Goal: Navigation & Orientation: Find specific page/section

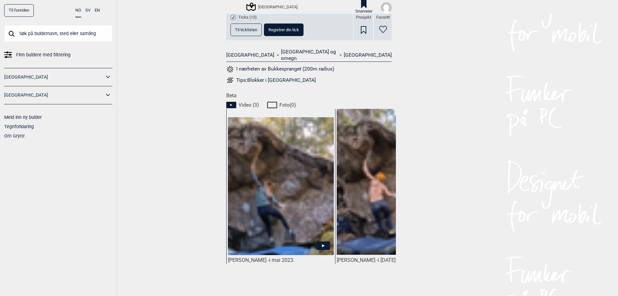
scroll to position [290, 0]
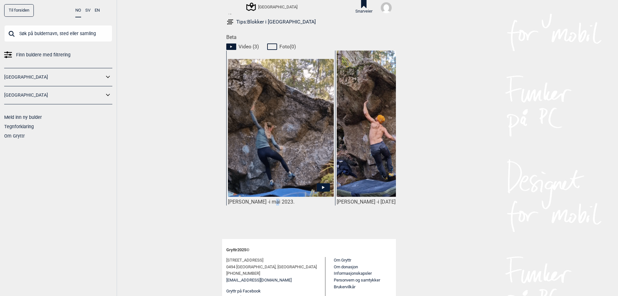
click at [270, 219] on div "[PERSON_NAME] - i mai 2023." at bounding box center [280, 141] width 109 height 180
drag, startPoint x: 265, startPoint y: 225, endPoint x: 374, endPoint y: 219, distance: 109.3
click at [374, 219] on div "[PERSON_NAME] - i [DATE]." at bounding box center [389, 141] width 109 height 180
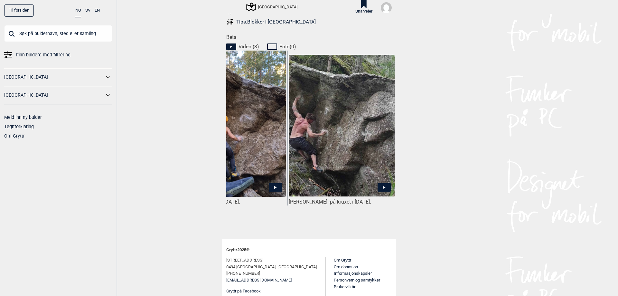
click at [472, 230] on div "Til forsiden NO SV EN Finn buldere med filtrering [GEOGRAPHIC_DATA] [GEOGRAPHIC…" at bounding box center [309, 148] width 618 height 296
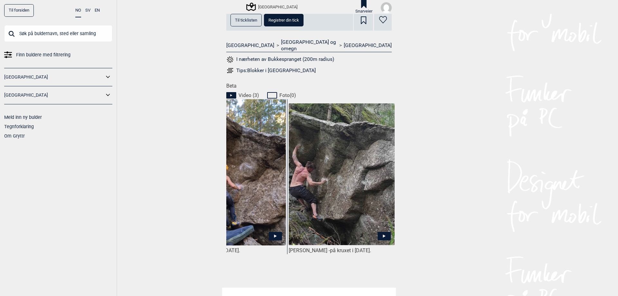
scroll to position [232, 0]
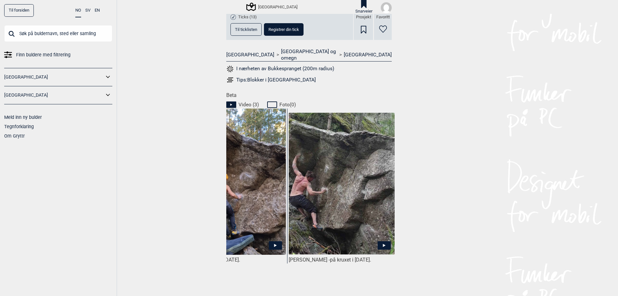
click at [249, 180] on img at bounding box center [233, 181] width 106 height 147
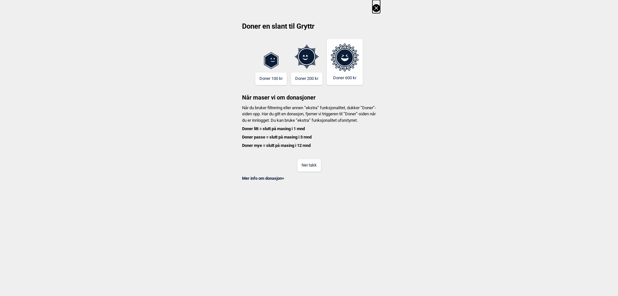
click at [301, 168] on button "Nei takk" at bounding box center [310, 165] width 24 height 13
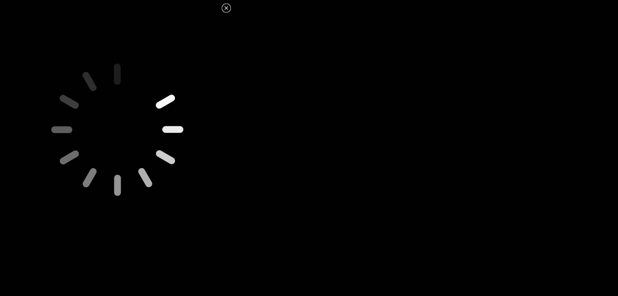
click at [222, 8] on header at bounding box center [117, 6] width 235 height 12
click at [226, 7] on icon at bounding box center [227, 8] width 8 height 8
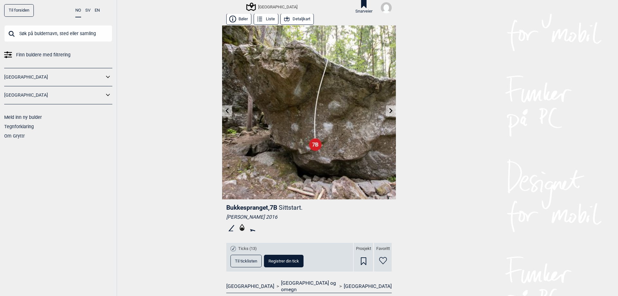
scroll to position [0, 0]
click at [294, 21] on button "Detaljkart" at bounding box center [298, 19] width 34 height 11
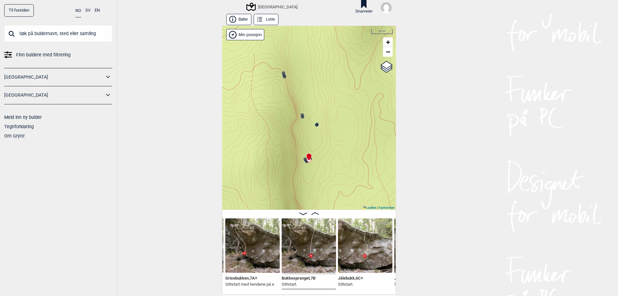
scroll to position [29, 0]
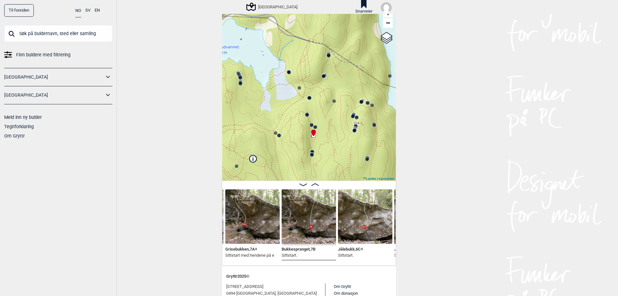
drag, startPoint x: 221, startPoint y: 107, endPoint x: 340, endPoint y: 99, distance: 119.5
click at [339, 60] on div "Til forsiden NO SV EN Finn buldere med filtrering [GEOGRAPHIC_DATA] [GEOGRAPHIC…" at bounding box center [309, 148] width 618 height 296
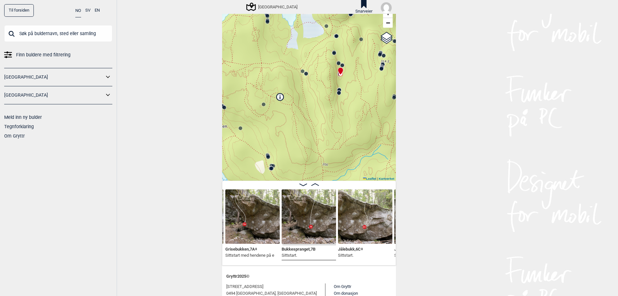
drag, startPoint x: 340, startPoint y: 99, endPoint x: 367, endPoint y: 37, distance: 67.5
click at [367, 37] on div "Speidersteinen Barnehageveggen Cowboyveggen Bølerveggen [GEOGRAPHIC_DATA]" at bounding box center [309, 89] width 174 height 184
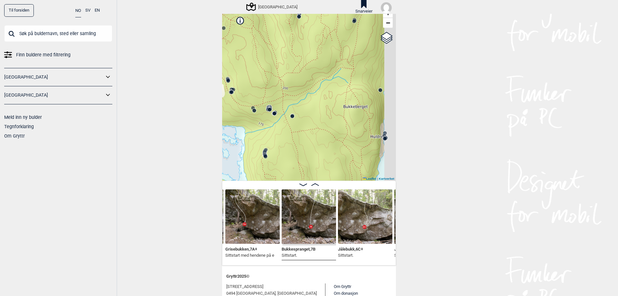
drag, startPoint x: 331, startPoint y: 131, endPoint x: 311, endPoint y: 34, distance: 98.7
click at [311, 34] on div "Speidersteinen Barnehageveggen Cowboyveggen Bølerveggen [GEOGRAPHIC_DATA]" at bounding box center [309, 89] width 174 height 184
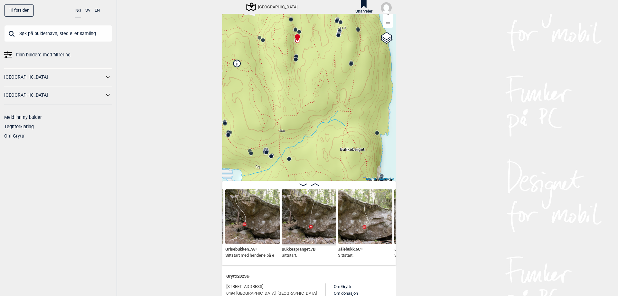
drag, startPoint x: 308, startPoint y: 43, endPoint x: 300, endPoint y: 163, distance: 120.1
click at [300, 173] on div "Speidersteinen Barnehageveggen Cowboyveggen Bølerveggen [GEOGRAPHIC_DATA]" at bounding box center [309, 89] width 174 height 184
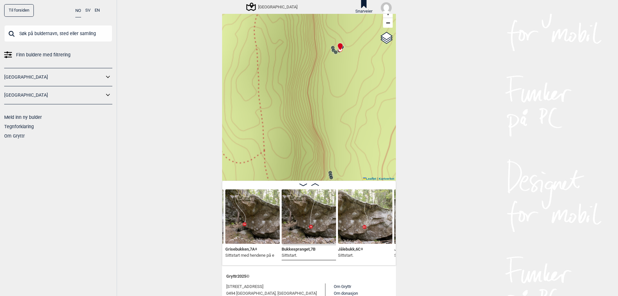
drag, startPoint x: 303, startPoint y: 149, endPoint x: 318, endPoint y: 37, distance: 112.4
click at [313, 17] on div "Speidersteinen Barnehageveggen Cowboyveggen Bølerveggen [GEOGRAPHIC_DATA]" at bounding box center [309, 89] width 174 height 184
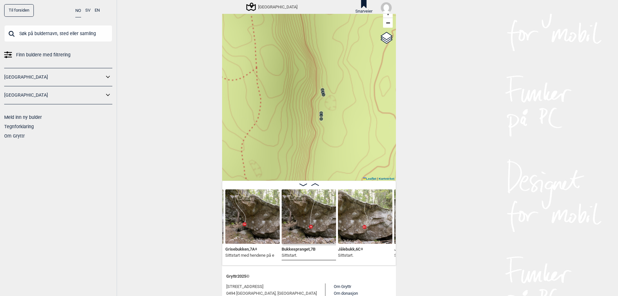
drag, startPoint x: 347, startPoint y: 133, endPoint x: 316, endPoint y: 113, distance: 37.3
click at [338, 84] on div "Speidersteinen Barnehageveggen Cowboyveggen Bølerveggen [GEOGRAPHIC_DATA]" at bounding box center [309, 89] width 174 height 184
click at [323, 89] on circle at bounding box center [322, 90] width 4 height 4
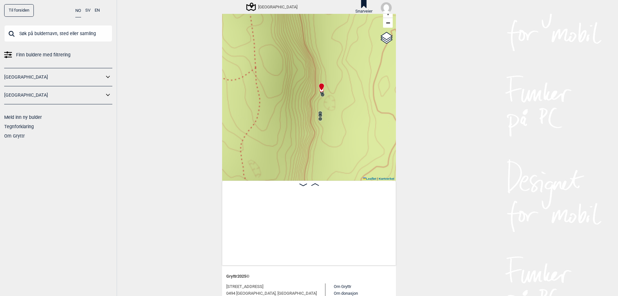
scroll to position [0, 13293]
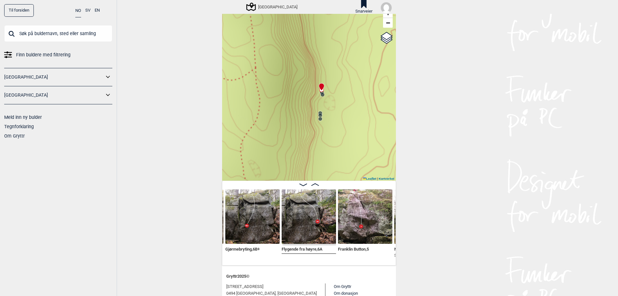
click at [322, 115] on circle at bounding box center [321, 115] width 4 height 4
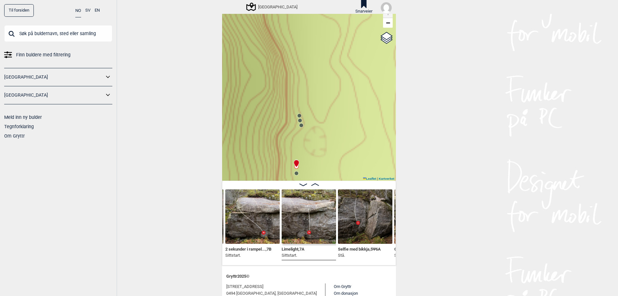
click at [299, 124] on div "Speidersteinen Barnehageveggen Cowboyveggen Bølerveggen [GEOGRAPHIC_DATA]" at bounding box center [309, 89] width 174 height 184
click at [301, 121] on circle at bounding box center [300, 121] width 4 height 4
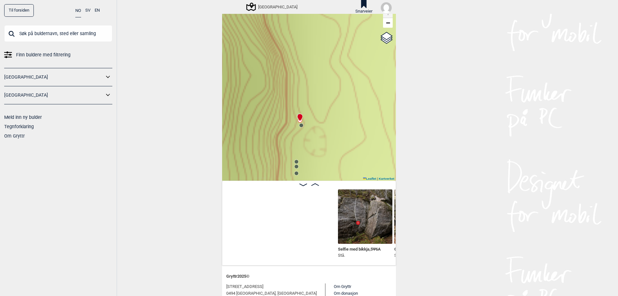
scroll to position [0, 13242]
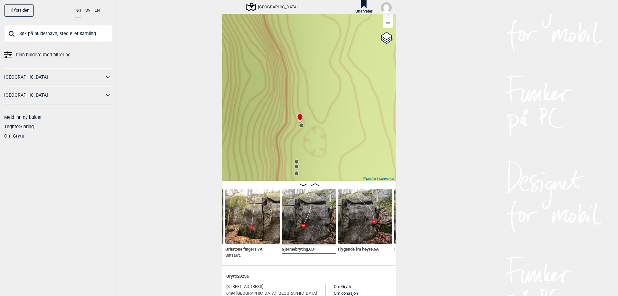
drag, startPoint x: 174, startPoint y: 81, endPoint x: 169, endPoint y: 53, distance: 28.4
click at [174, 79] on div "Til forsiden NO SV EN Finn buldere med filtrering [GEOGRAPHIC_DATA] [GEOGRAPHIC…" at bounding box center [309, 148] width 618 height 296
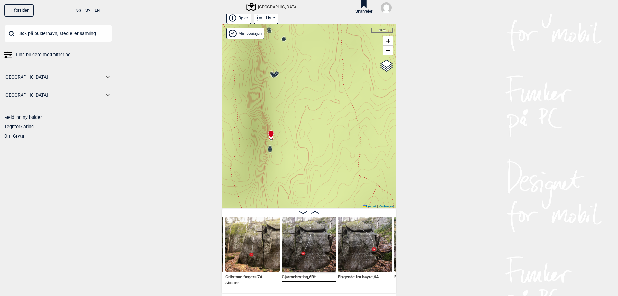
scroll to position [0, 0]
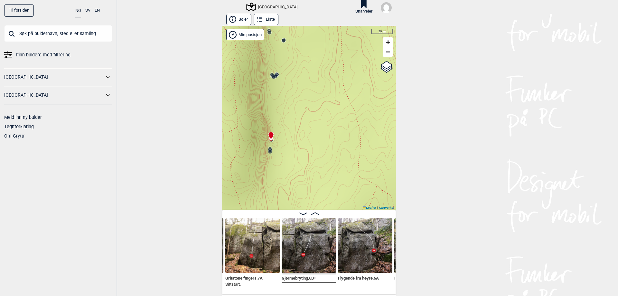
click at [236, 16] on button "Bøler" at bounding box center [238, 19] width 25 height 11
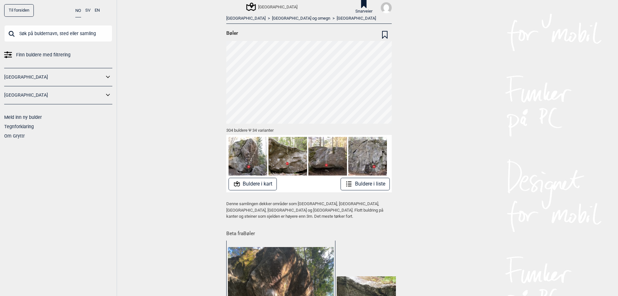
click at [267, 9] on div "[GEOGRAPHIC_DATA]" at bounding box center [272, 7] width 50 height 8
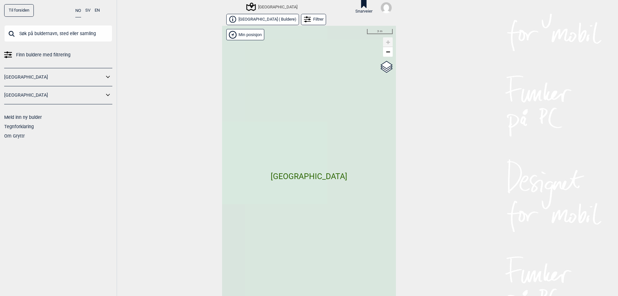
click at [16, 7] on link "Til forsiden" at bounding box center [19, 10] width 30 height 13
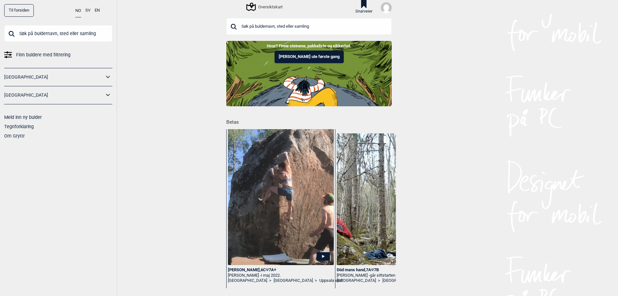
click at [260, 9] on div "Oversiktskart" at bounding box center [264, 7] width 35 height 8
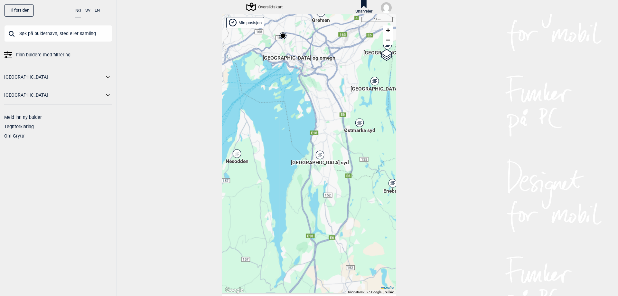
drag, startPoint x: 317, startPoint y: 193, endPoint x: 279, endPoint y: 49, distance: 149.3
click at [279, 49] on div "Hallingdal Stange [GEOGRAPHIC_DATA] syd [GEOGRAPHIC_DATA] og omegn [GEOGRAPHIC_…" at bounding box center [309, 154] width 174 height 281
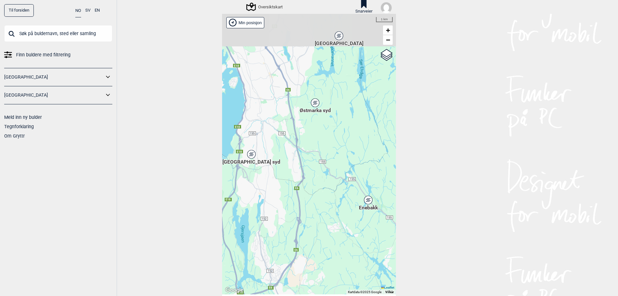
drag, startPoint x: 357, startPoint y: 102, endPoint x: 321, endPoint y: 137, distance: 49.9
click at [321, 137] on div "Hallingdal Stange [GEOGRAPHIC_DATA] syd [GEOGRAPHIC_DATA] og omegn [GEOGRAPHIC_…" at bounding box center [309, 154] width 174 height 281
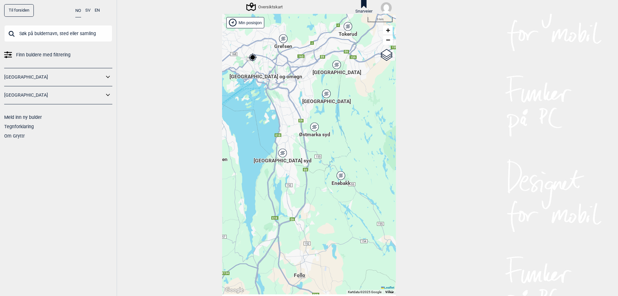
click at [314, 125] on div "Østmarka syd" at bounding box center [315, 127] width 4 height 4
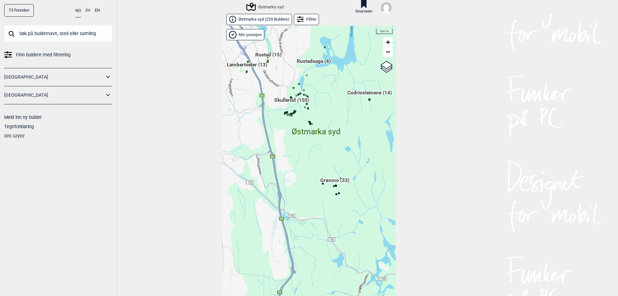
drag, startPoint x: 297, startPoint y: 155, endPoint x: 294, endPoint y: 118, distance: 37.2
click at [294, 118] on div "Hallingdal Stange [GEOGRAPHIC_DATA] syd [GEOGRAPHIC_DATA] og omegn [GEOGRAPHIC_…" at bounding box center [309, 166] width 174 height 281
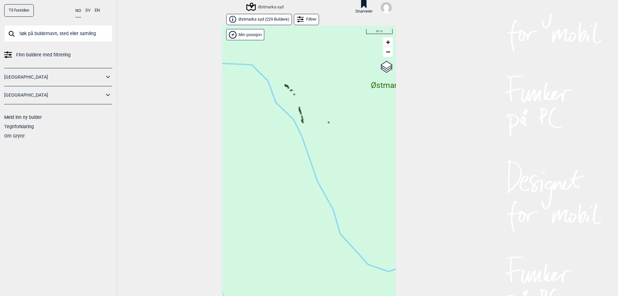
click at [285, 85] on icon at bounding box center [285, 85] width 3 height 3
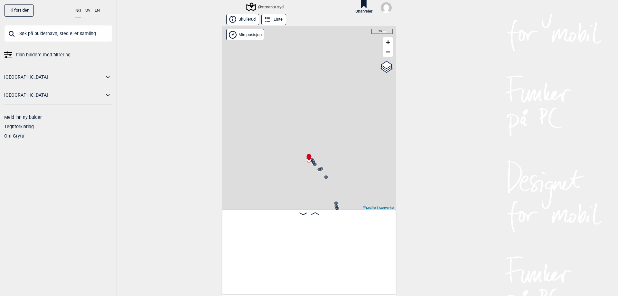
scroll to position [0, 2450]
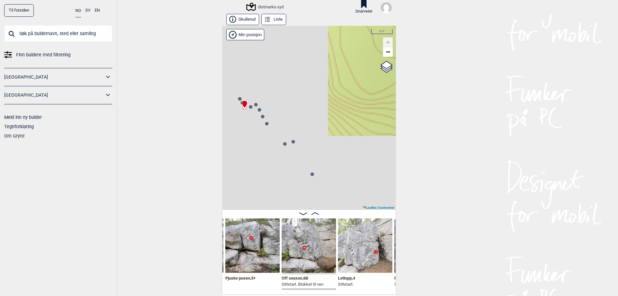
click at [241, 97] on circle at bounding box center [240, 99] width 4 height 4
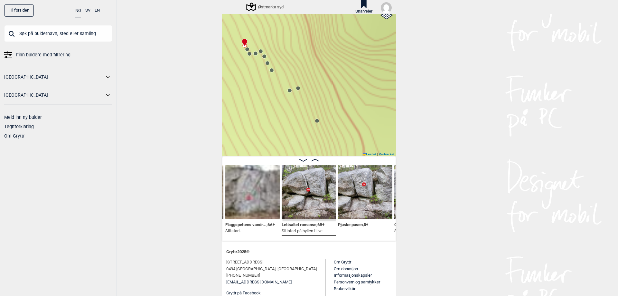
scroll to position [58, 0]
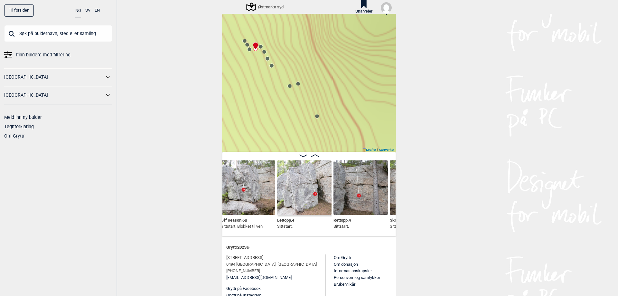
scroll to position [0, 2525]
